Goal: Information Seeking & Learning: Learn about a topic

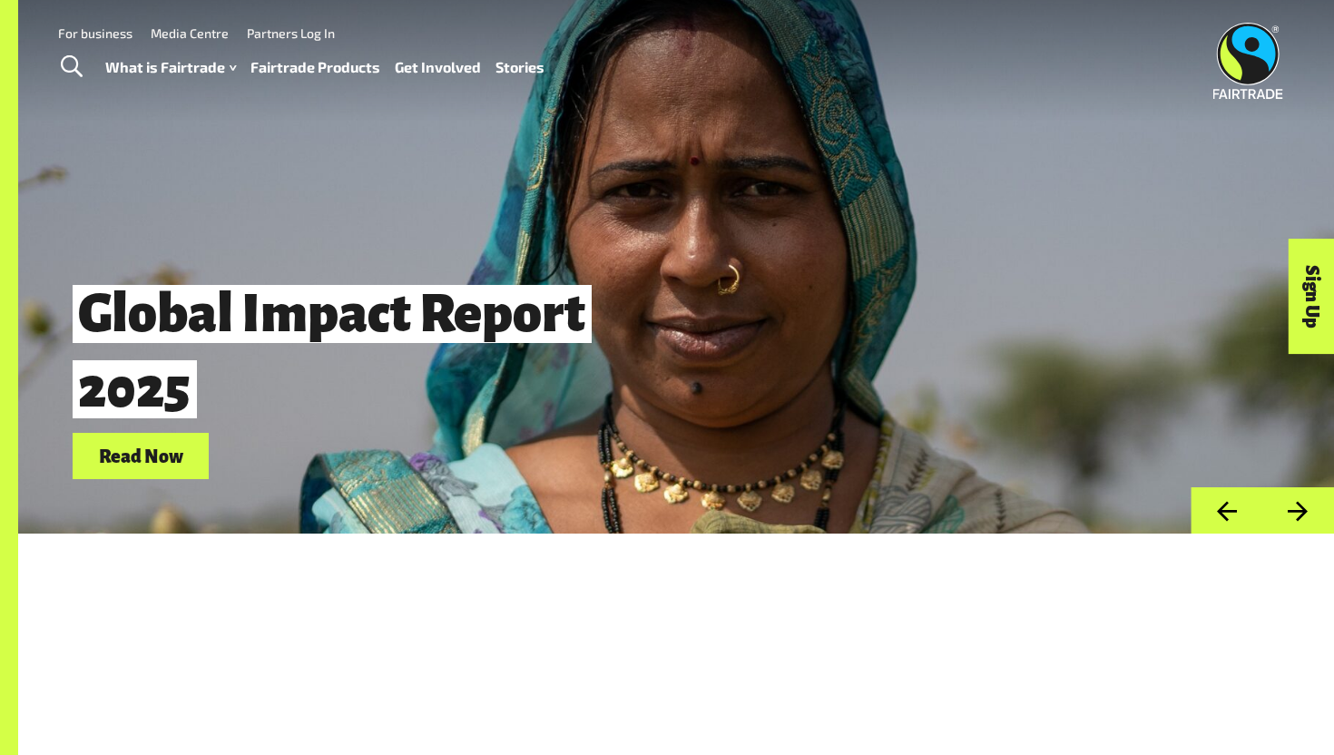
click at [326, 71] on link "Fairtrade Products" at bounding box center [315, 67] width 130 height 26
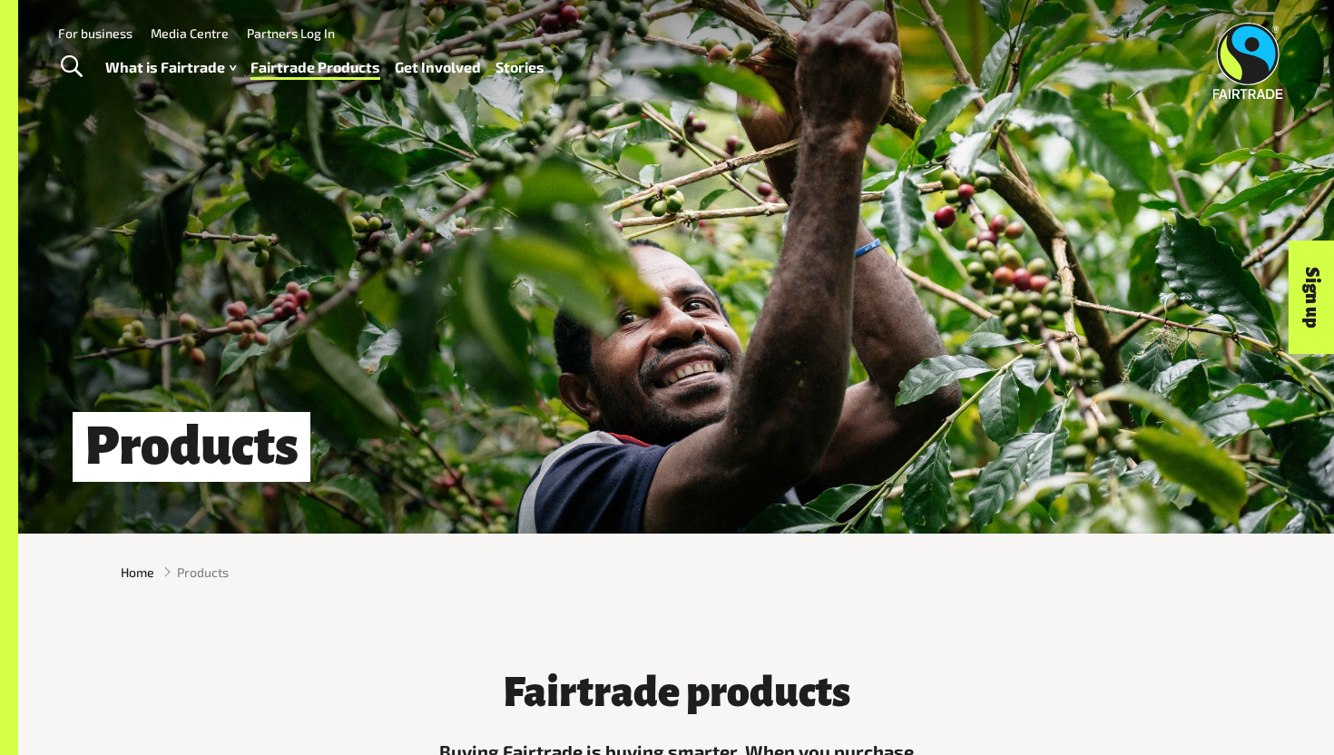
click at [206, 572] on span "Products" at bounding box center [203, 572] width 52 height 19
click at [333, 71] on link "Fairtrade Products" at bounding box center [315, 67] width 130 height 26
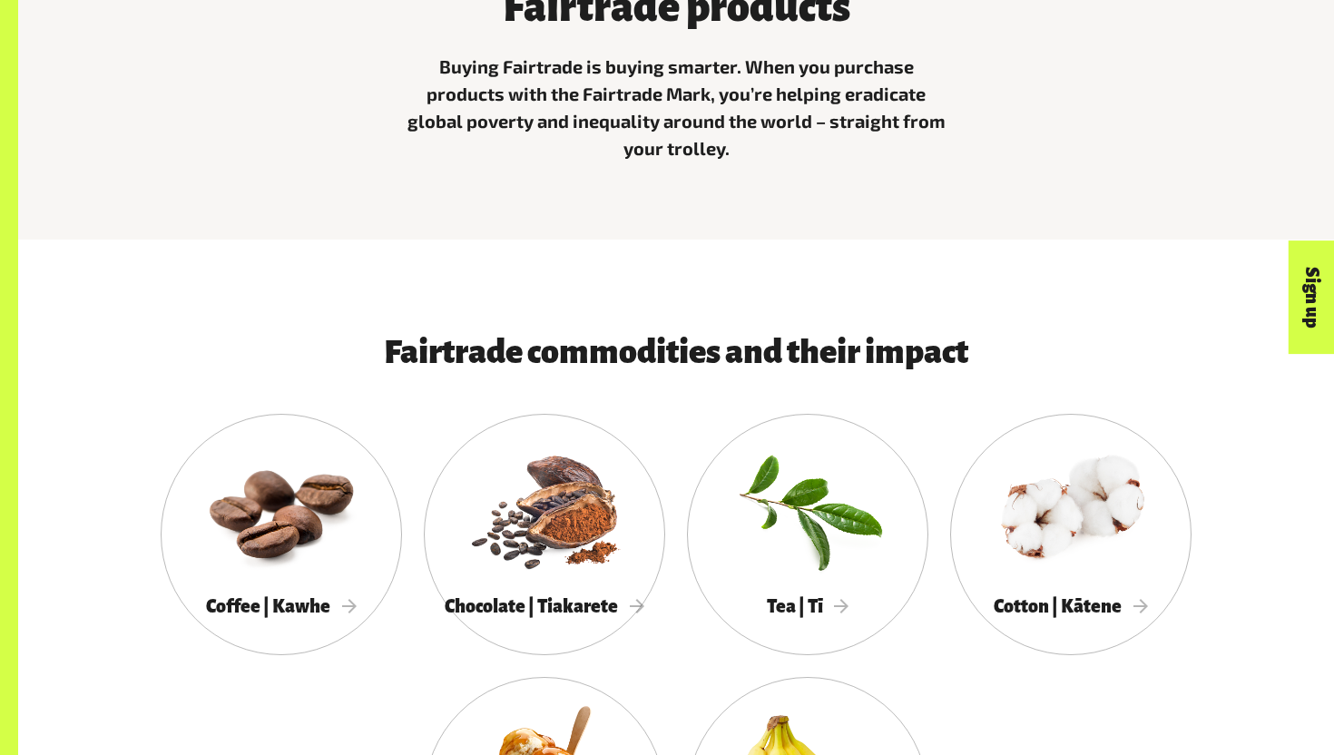
scroll to position [891, 0]
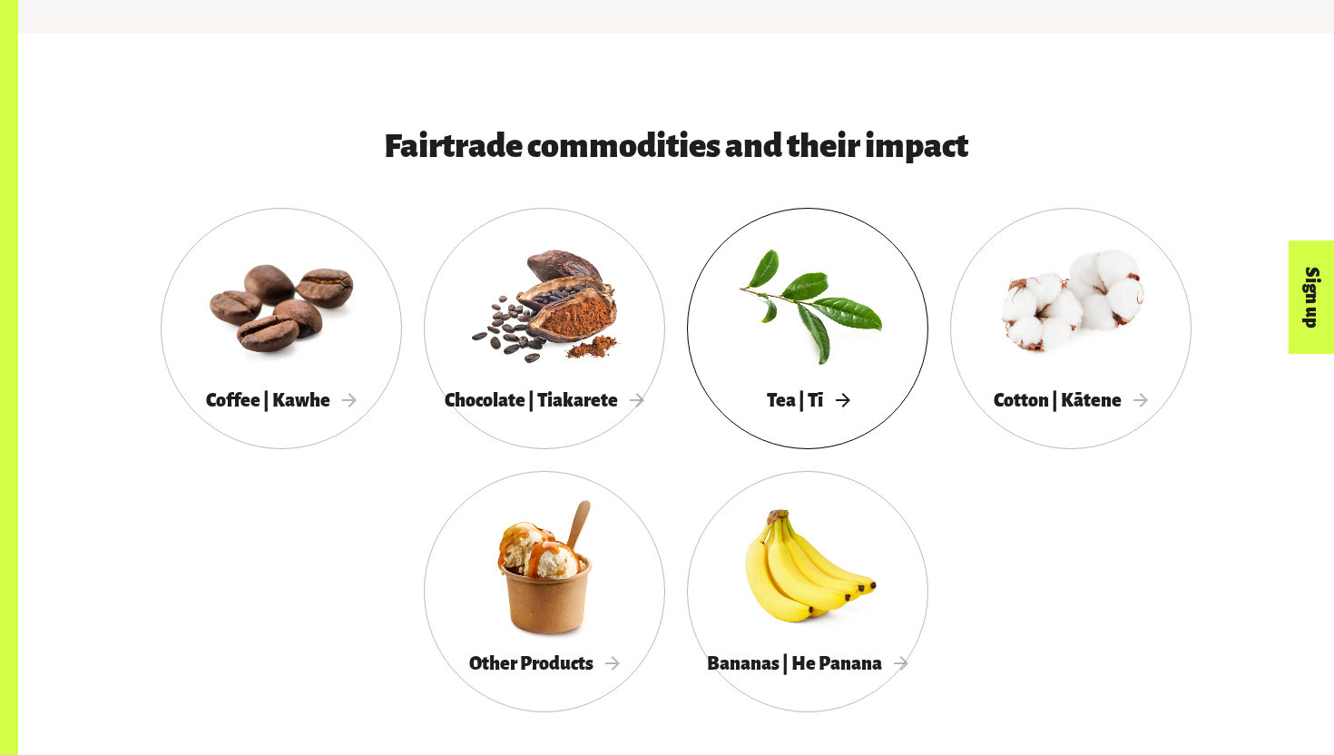
click at [759, 280] on div at bounding box center [807, 303] width 241 height 157
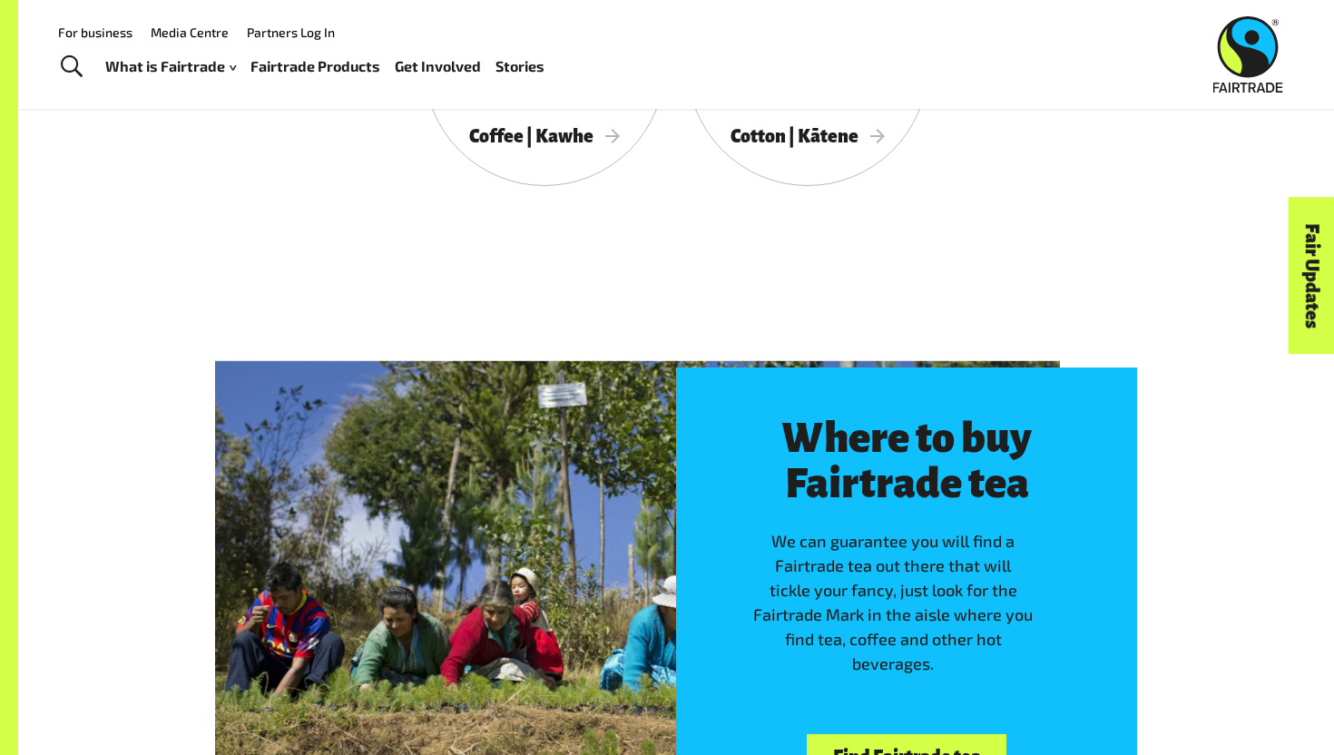
scroll to position [3222, 0]
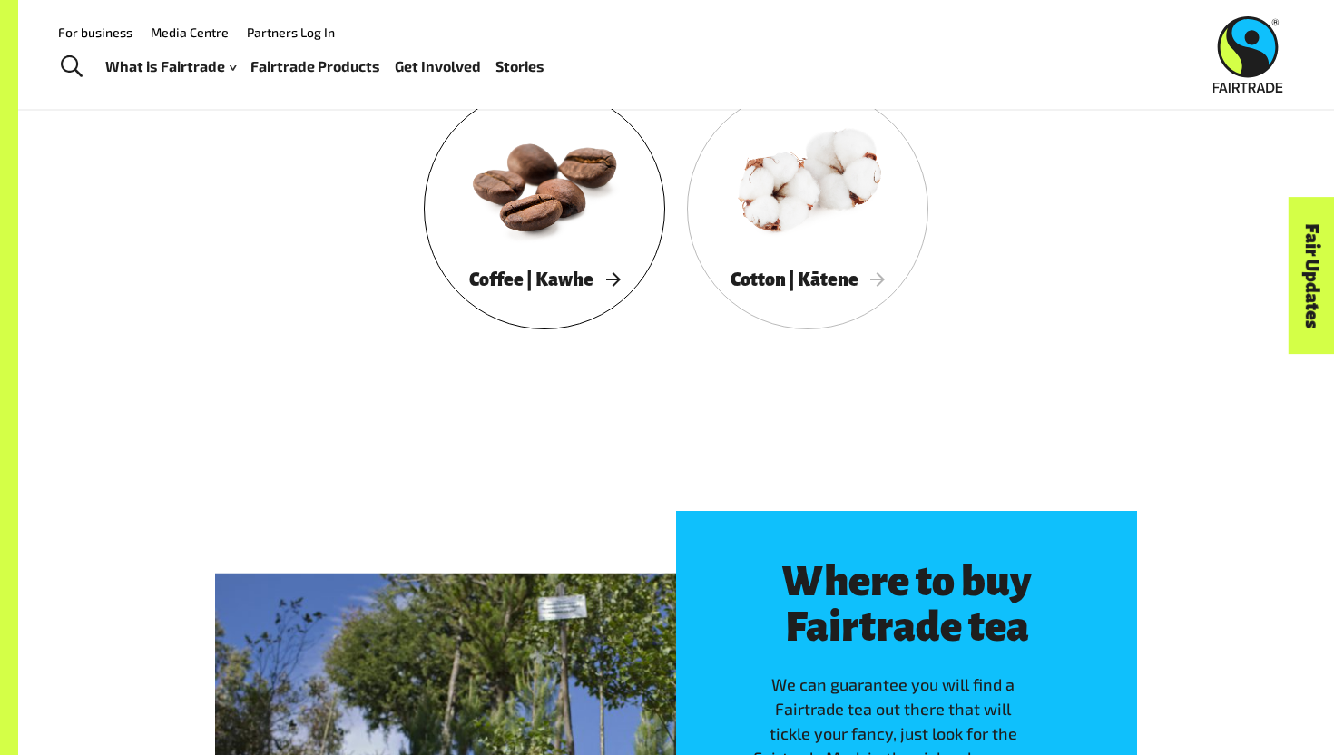
click at [464, 239] on div at bounding box center [544, 182] width 241 height 157
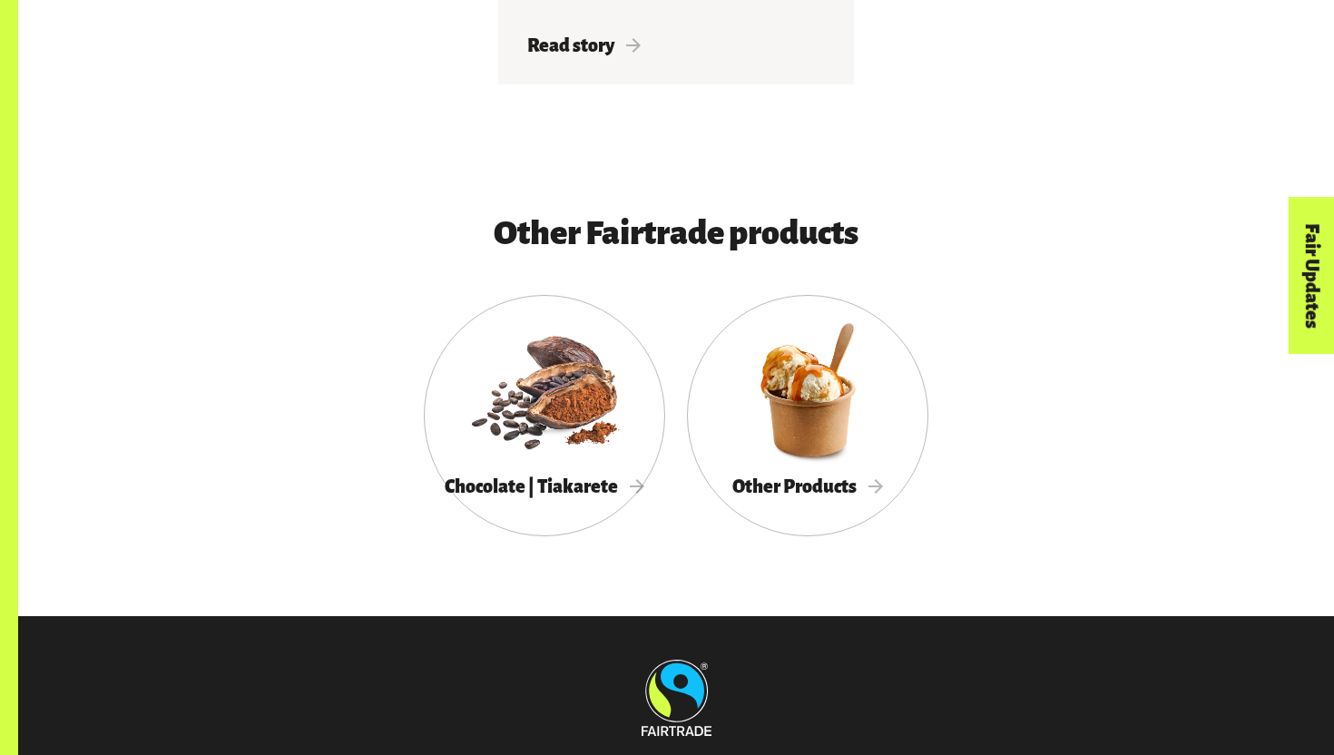
scroll to position [4315, 0]
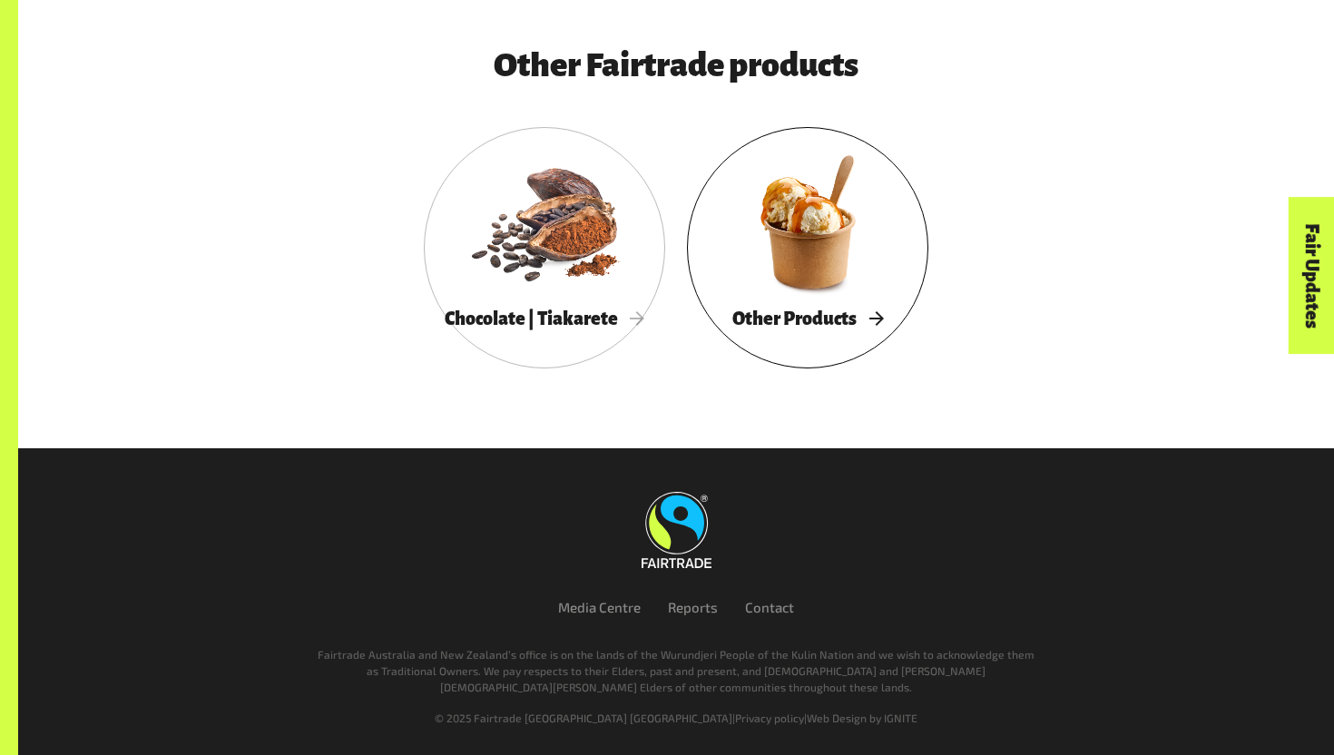
click at [759, 241] on div at bounding box center [807, 221] width 241 height 157
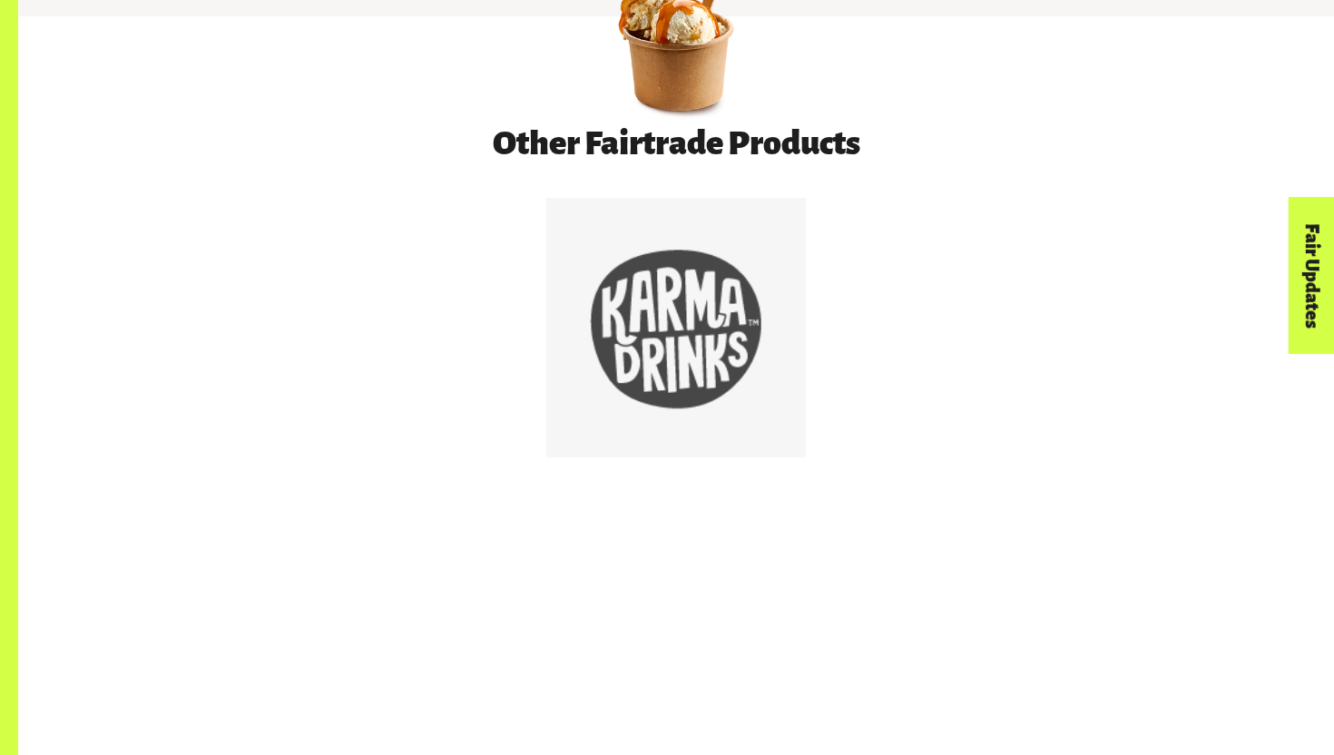
scroll to position [961, 0]
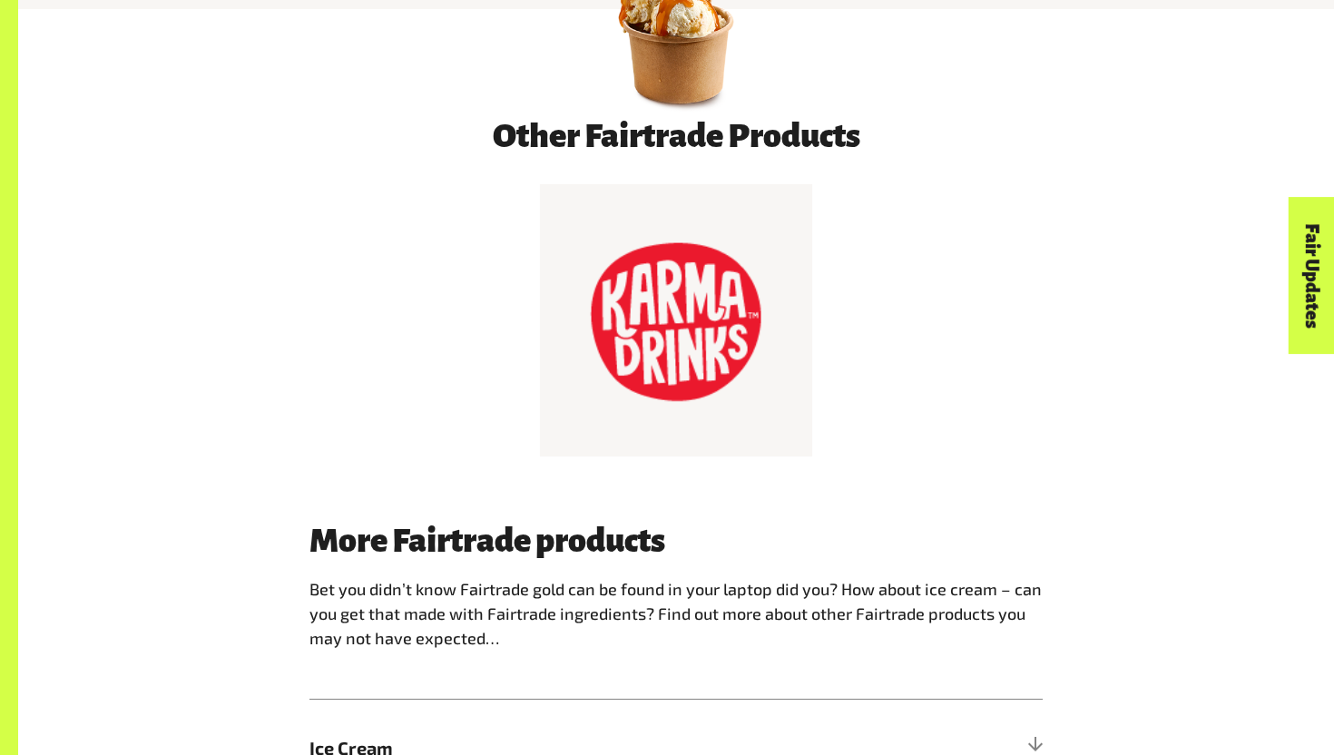
click at [660, 319] on div at bounding box center [676, 320] width 172 height 172
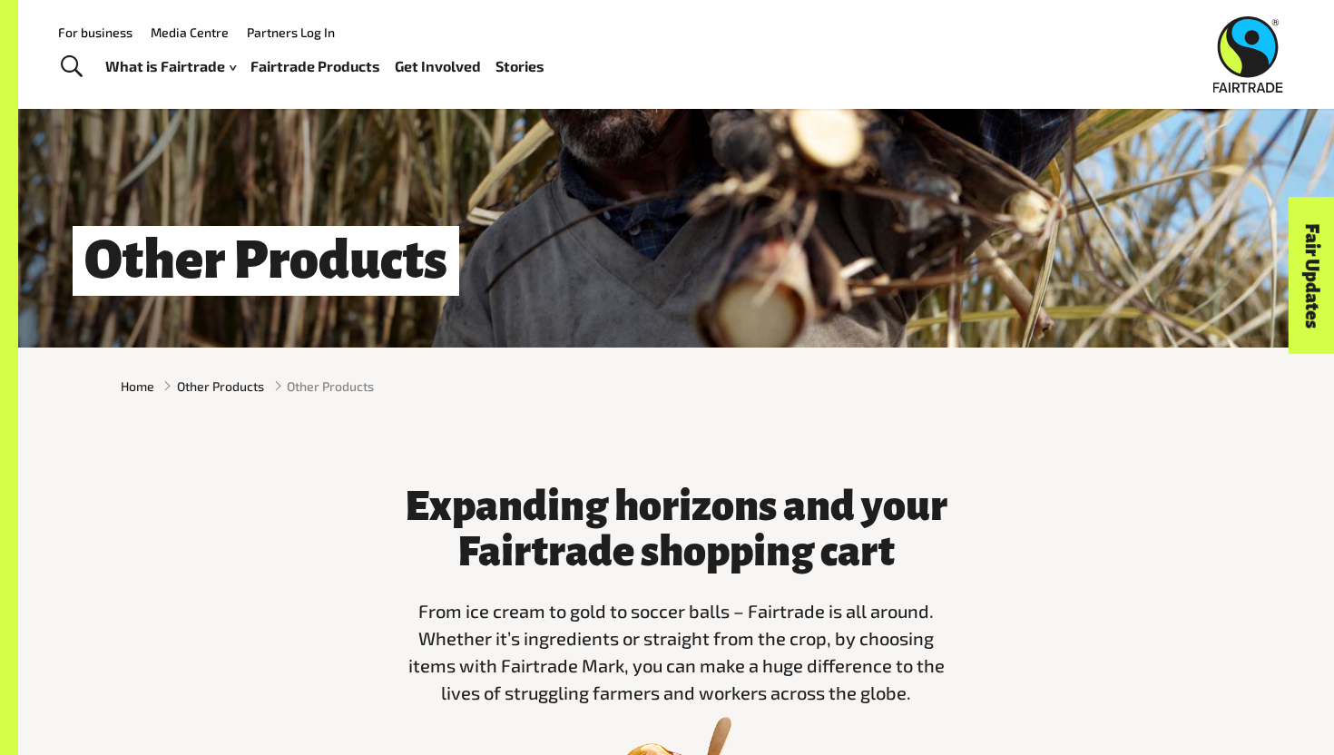
scroll to position [0, 0]
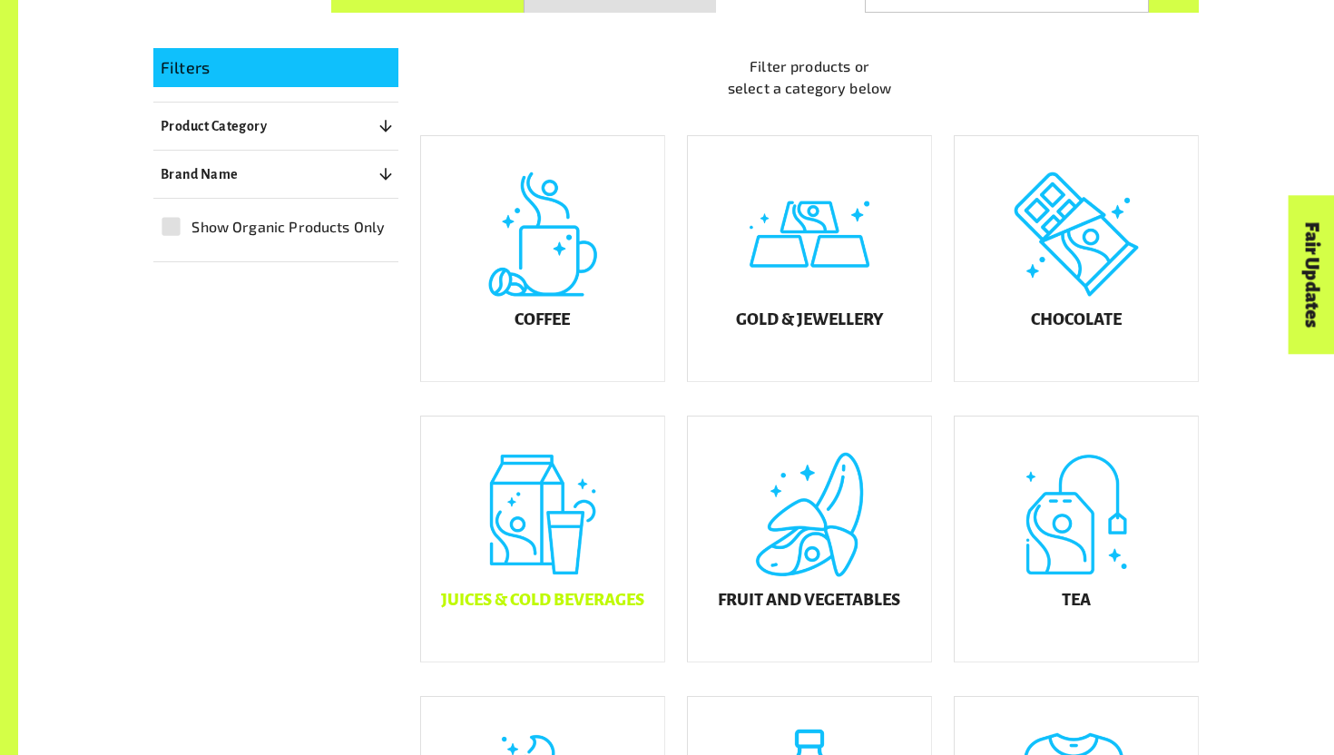
click at [568, 522] on div "Juices & Cold Beverages" at bounding box center [542, 539] width 243 height 245
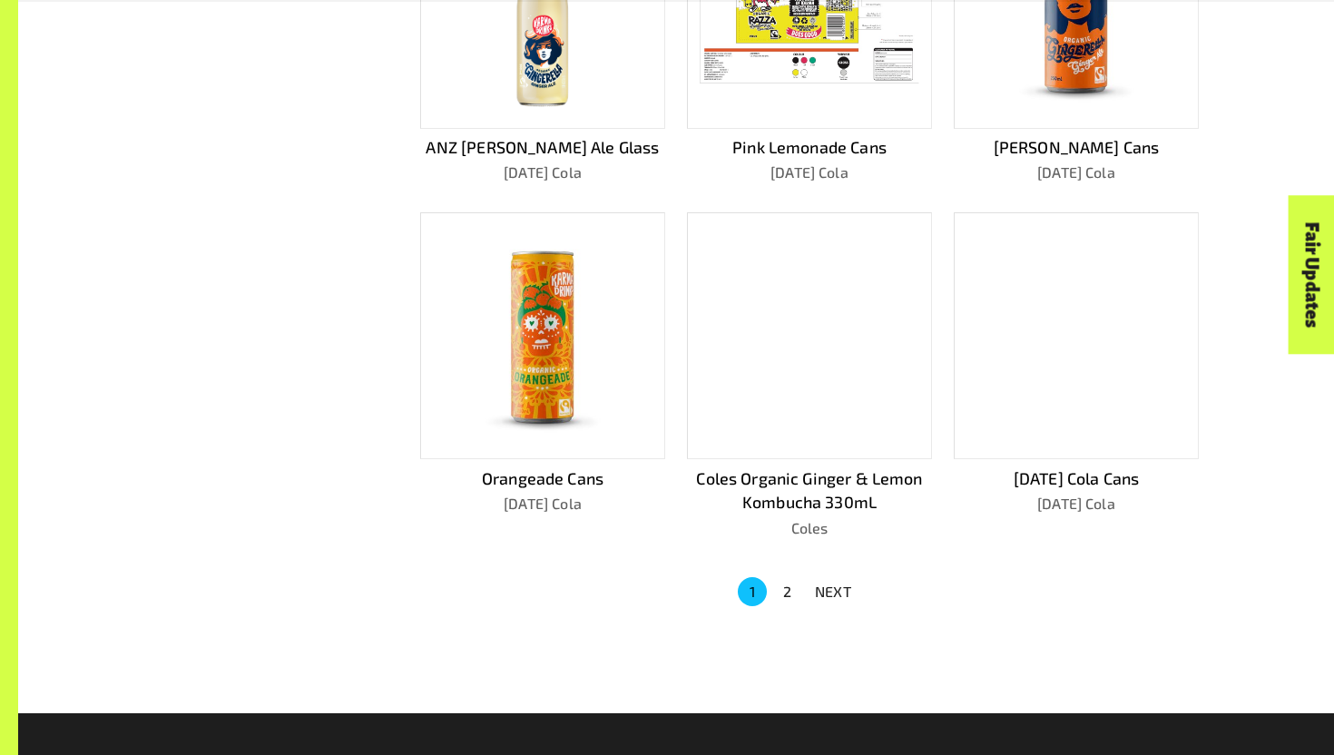
scroll to position [1042, 0]
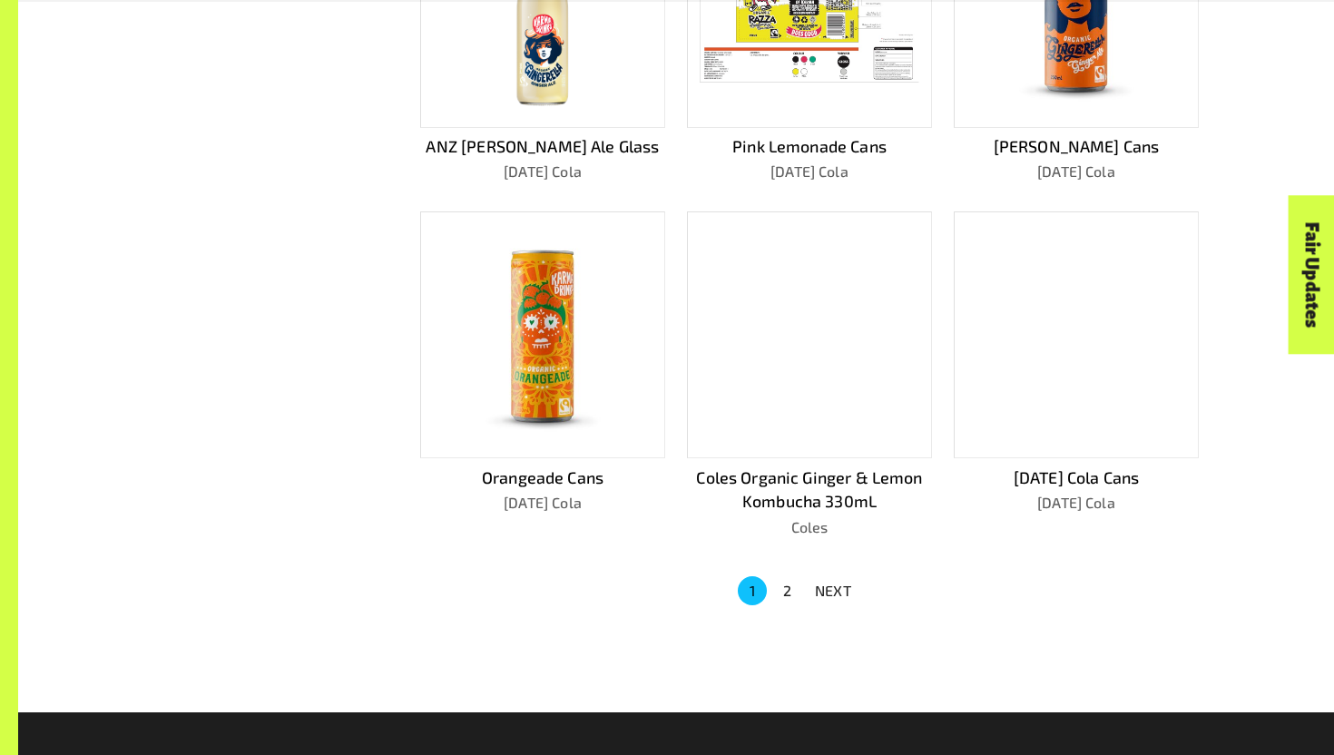
click at [778, 591] on button "2" at bounding box center [786, 590] width 29 height 29
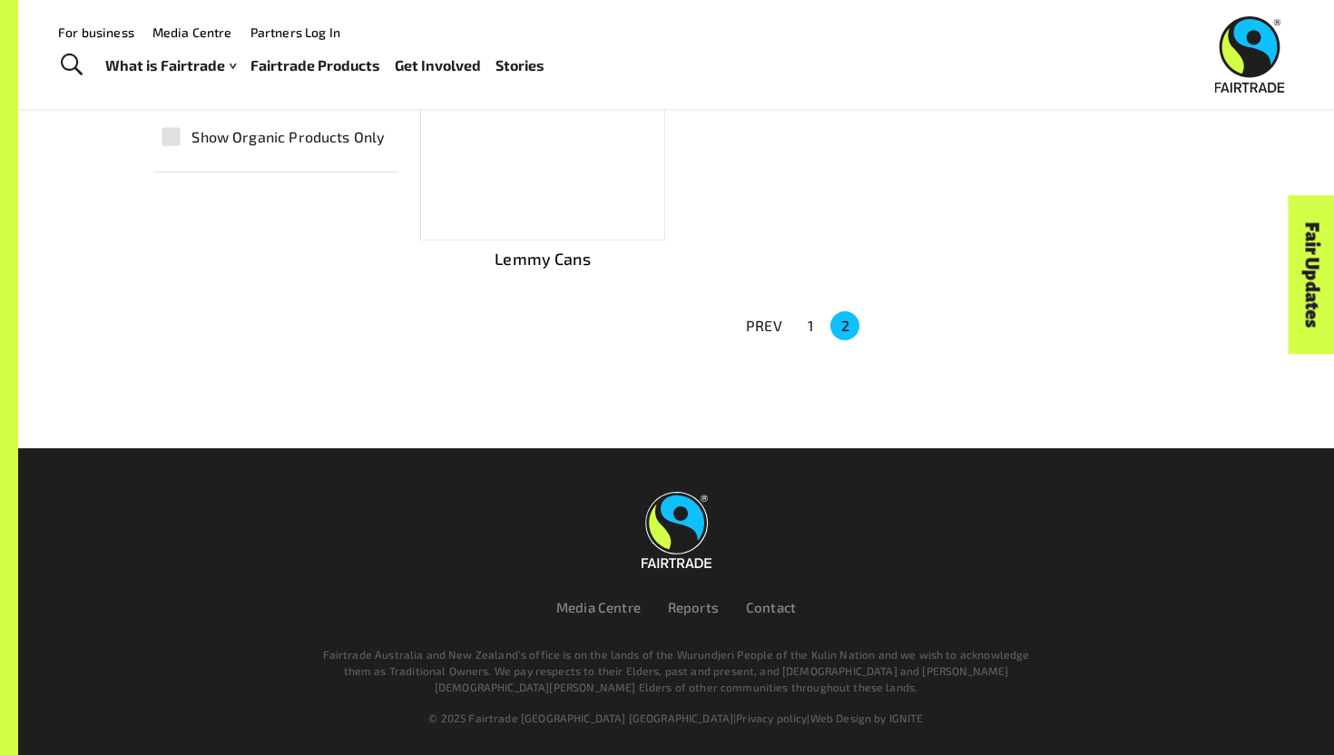
scroll to position [309, 0]
